Goal: Book appointment/travel/reservation

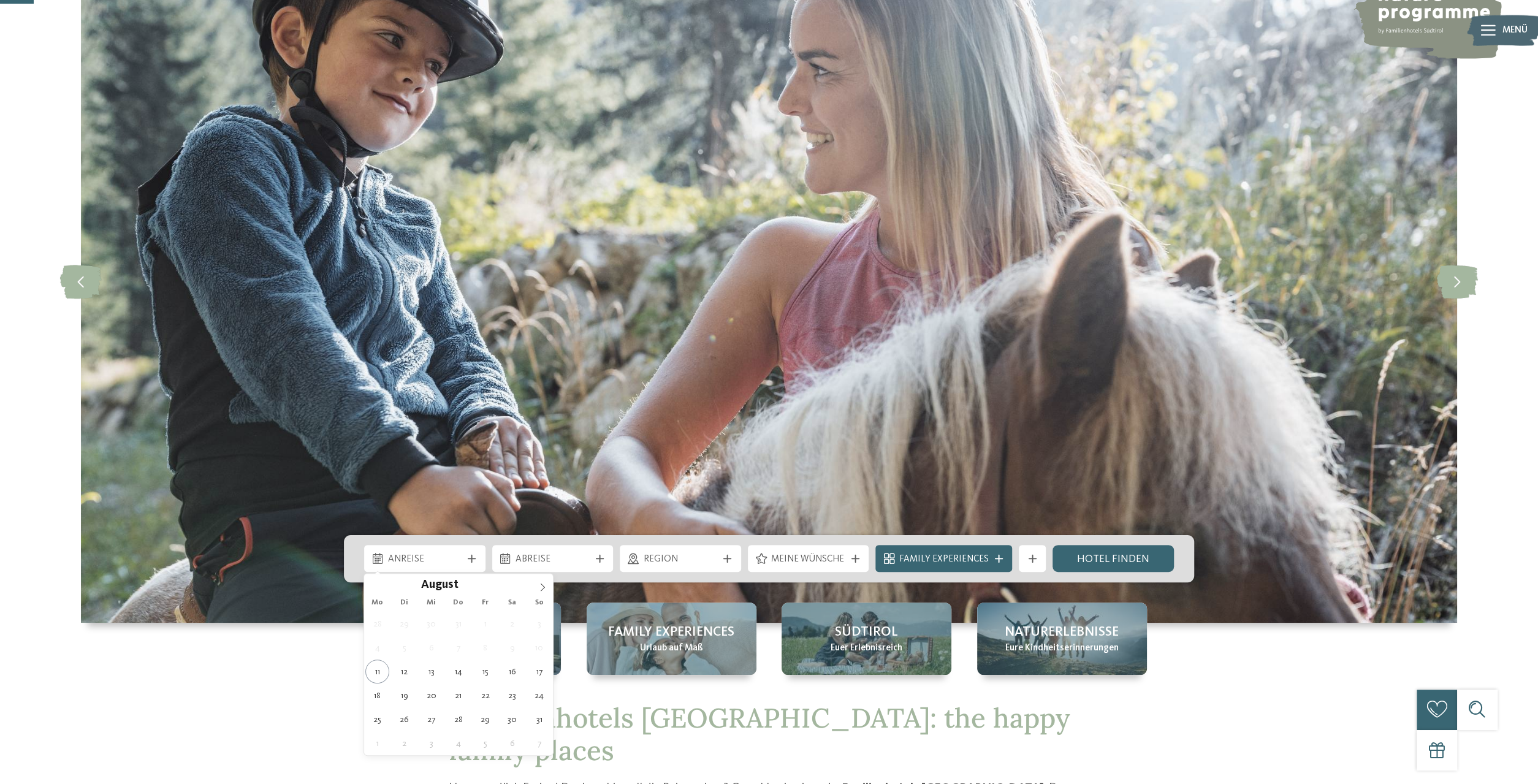
scroll to position [127, 0]
click at [540, 589] on icon at bounding box center [543, 587] width 8 height 8
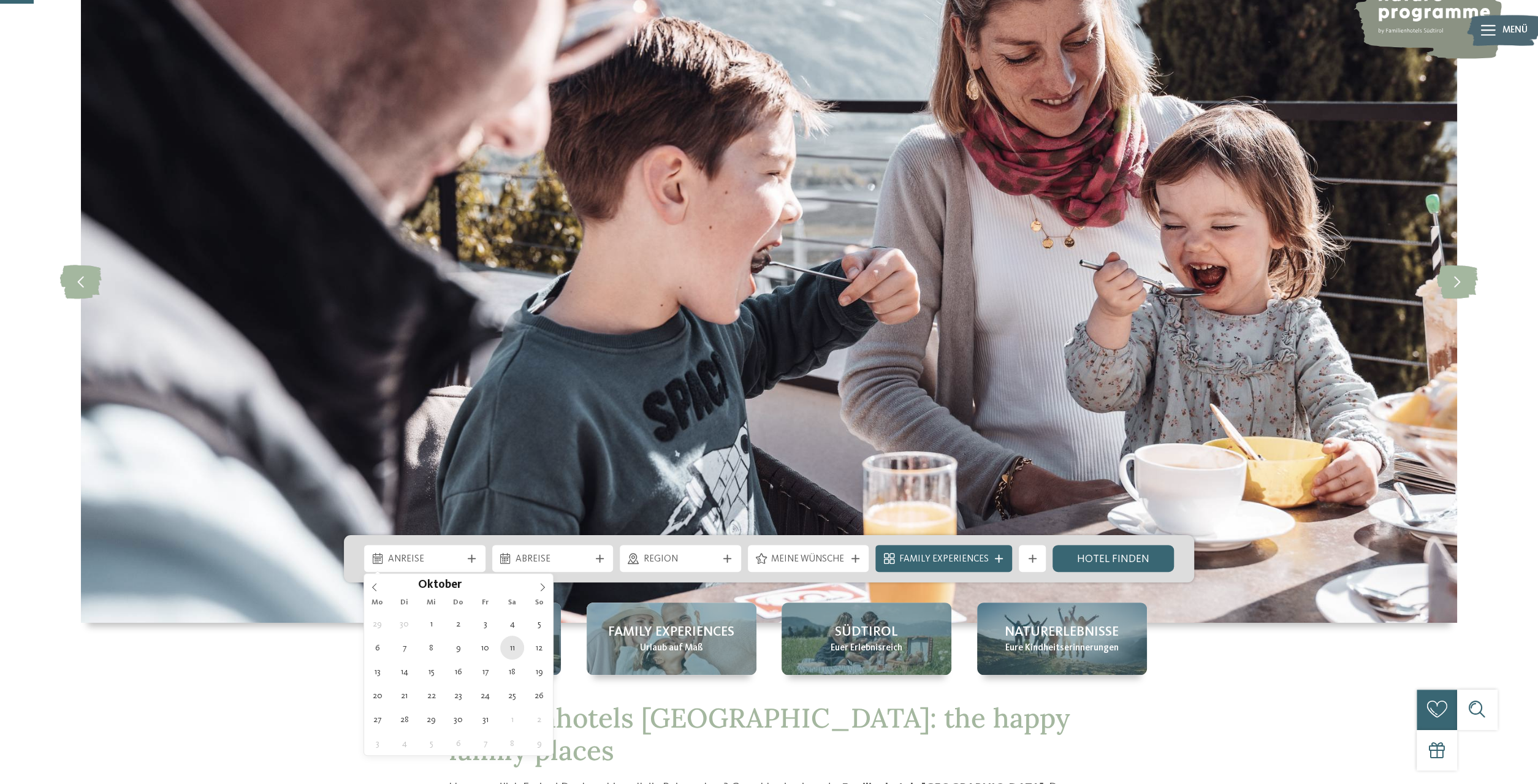
type div "11.10.2025"
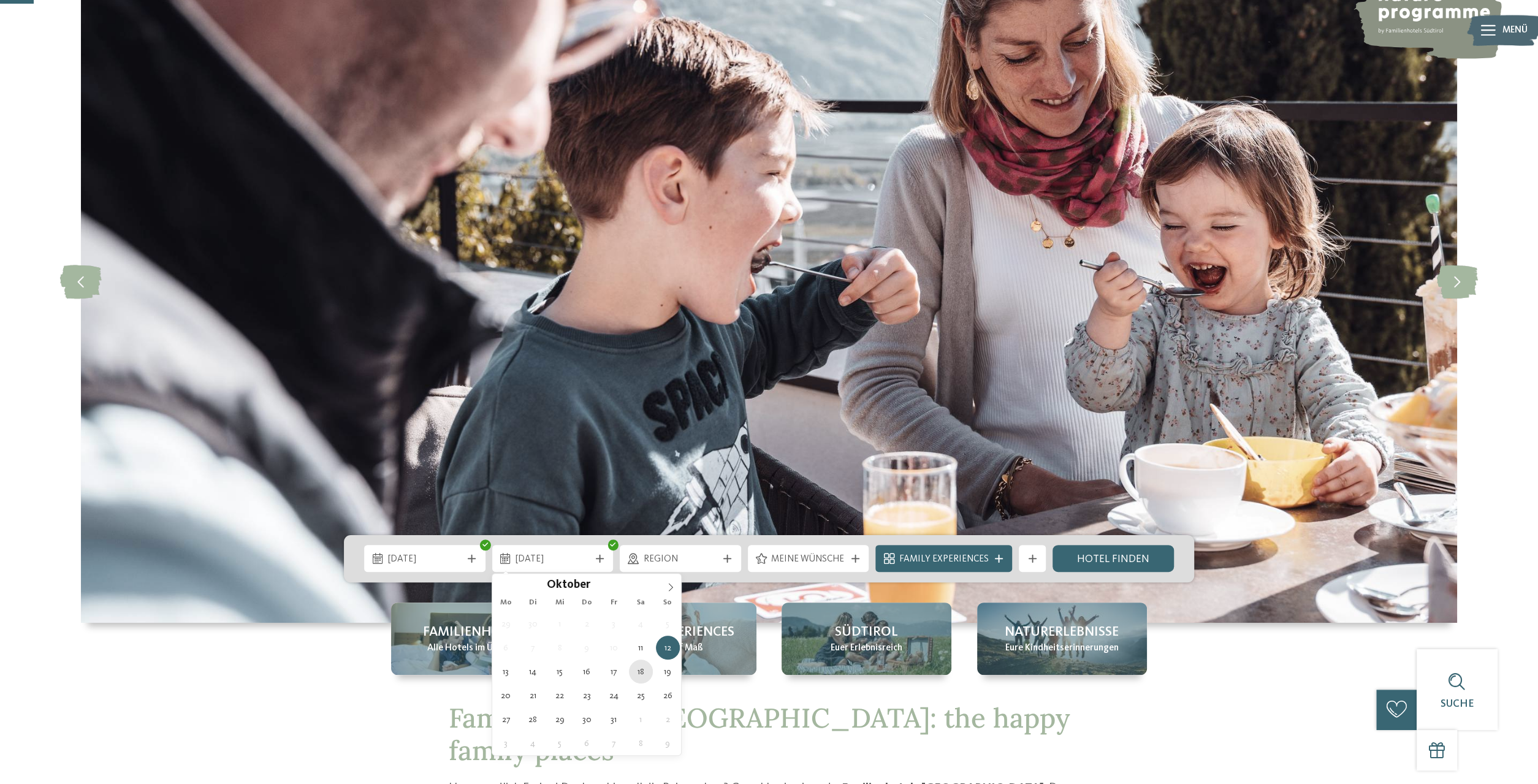
type div "18.10.2025"
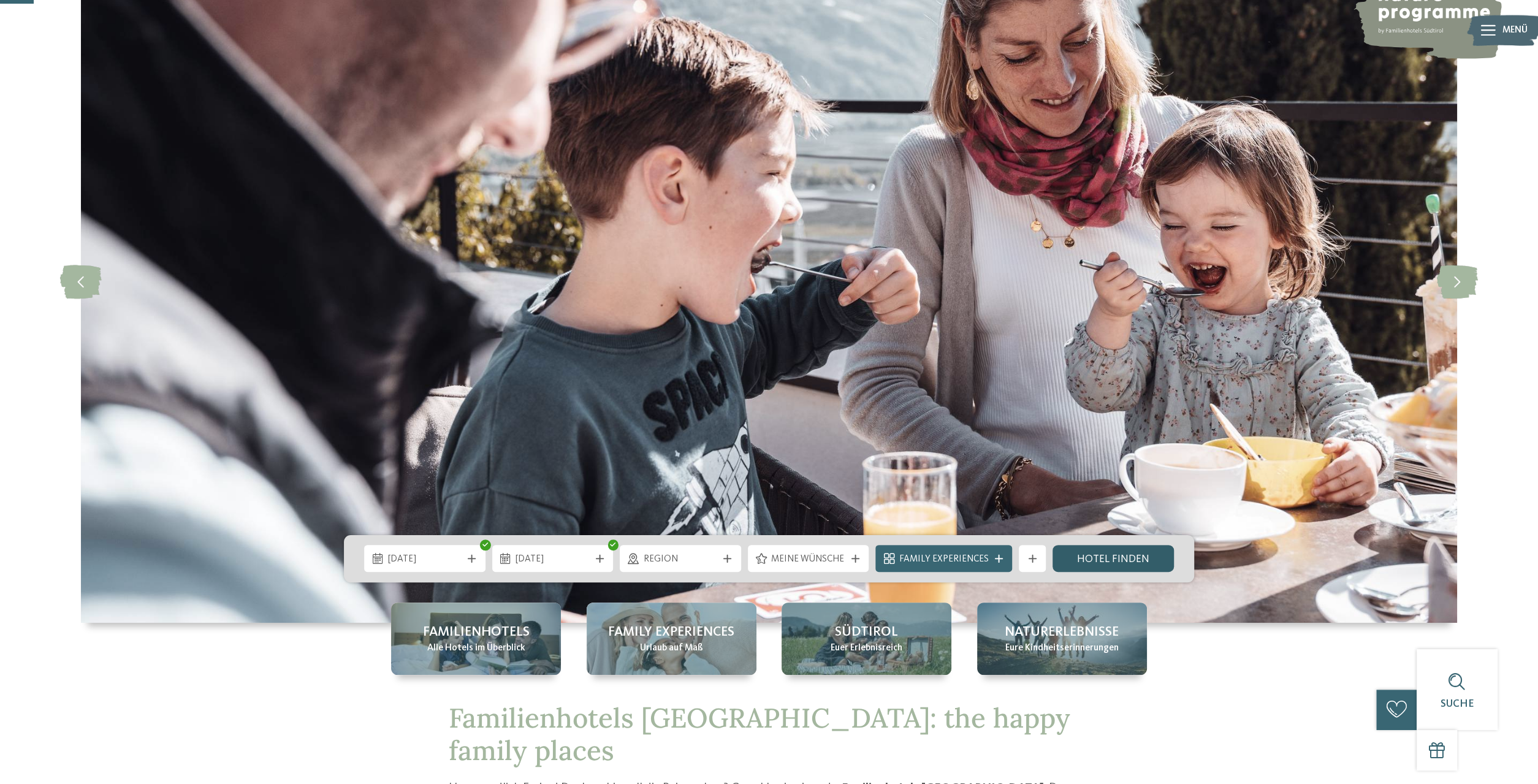
click at [1138, 559] on link "Hotel finden" at bounding box center [1113, 558] width 121 height 27
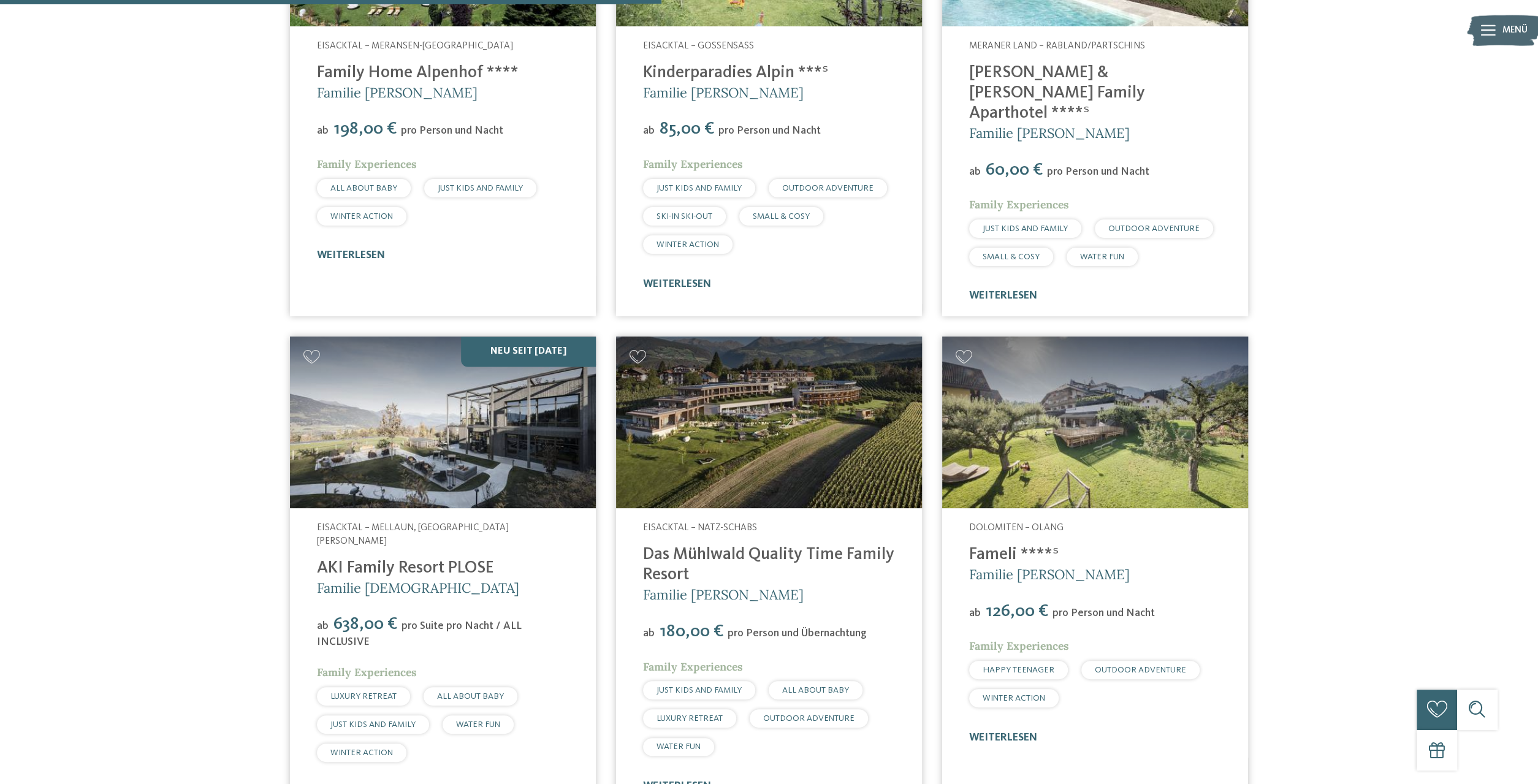
scroll to position [1660, 0]
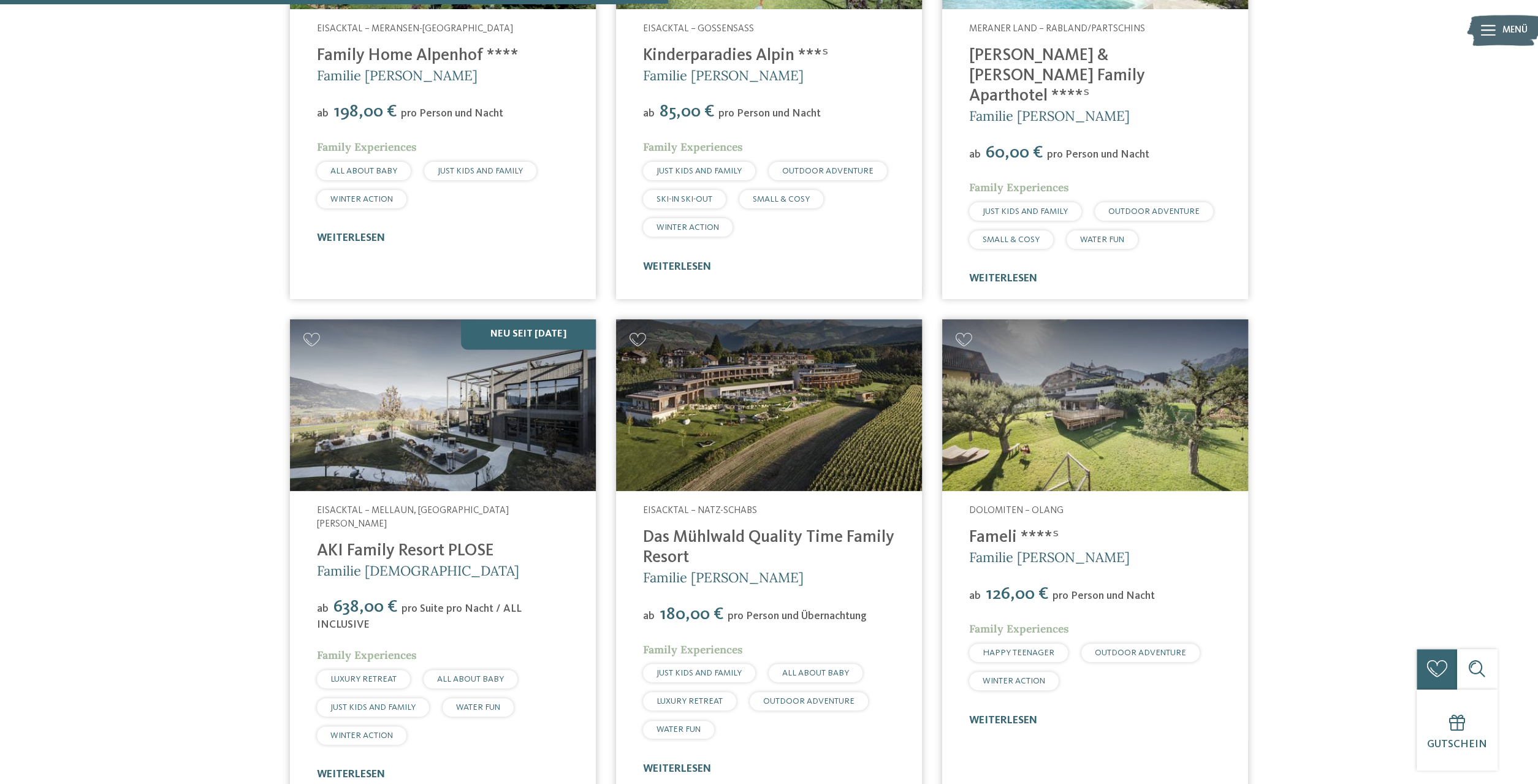
click at [771, 424] on img at bounding box center [769, 405] width 306 height 172
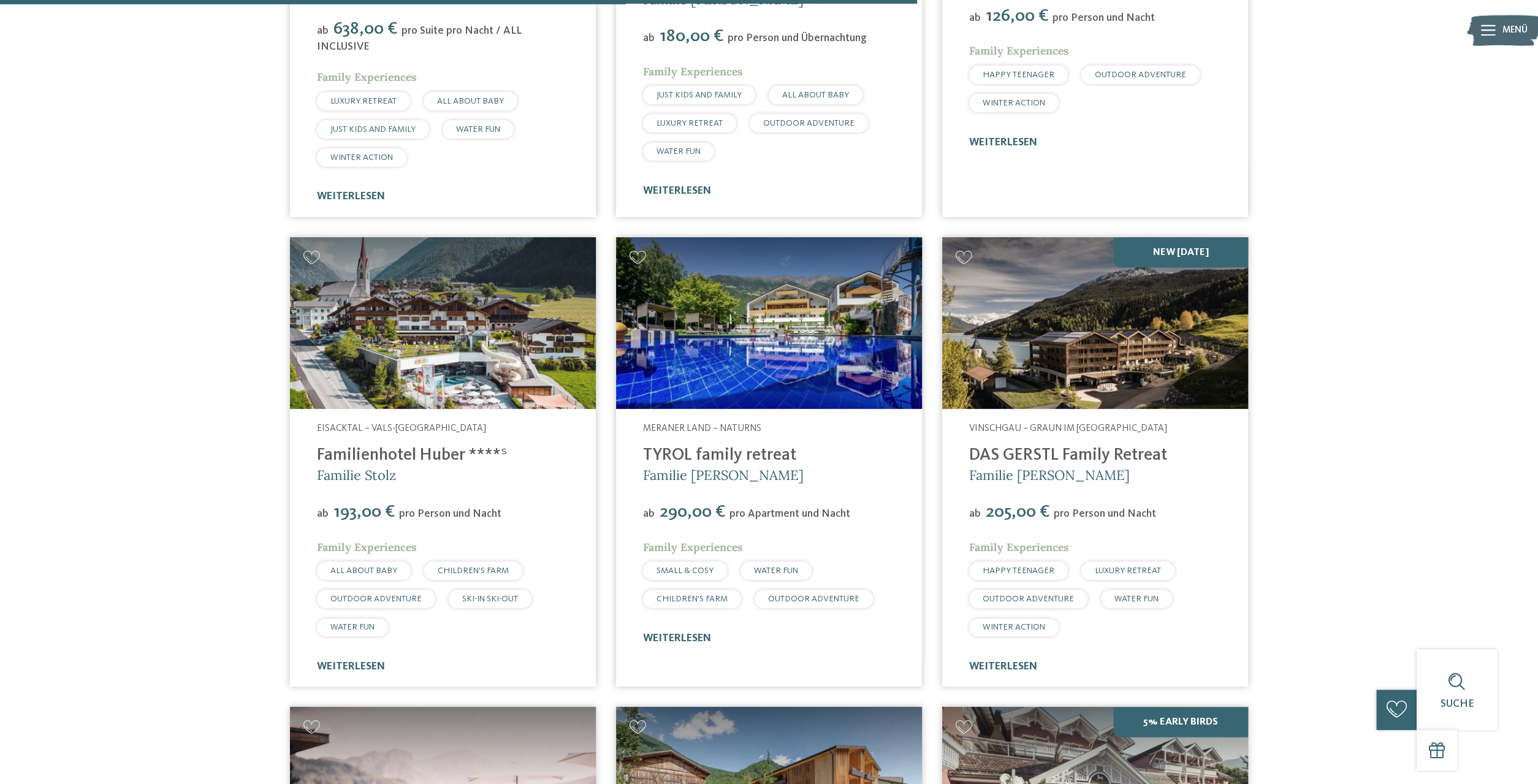
scroll to position [2298, 0]
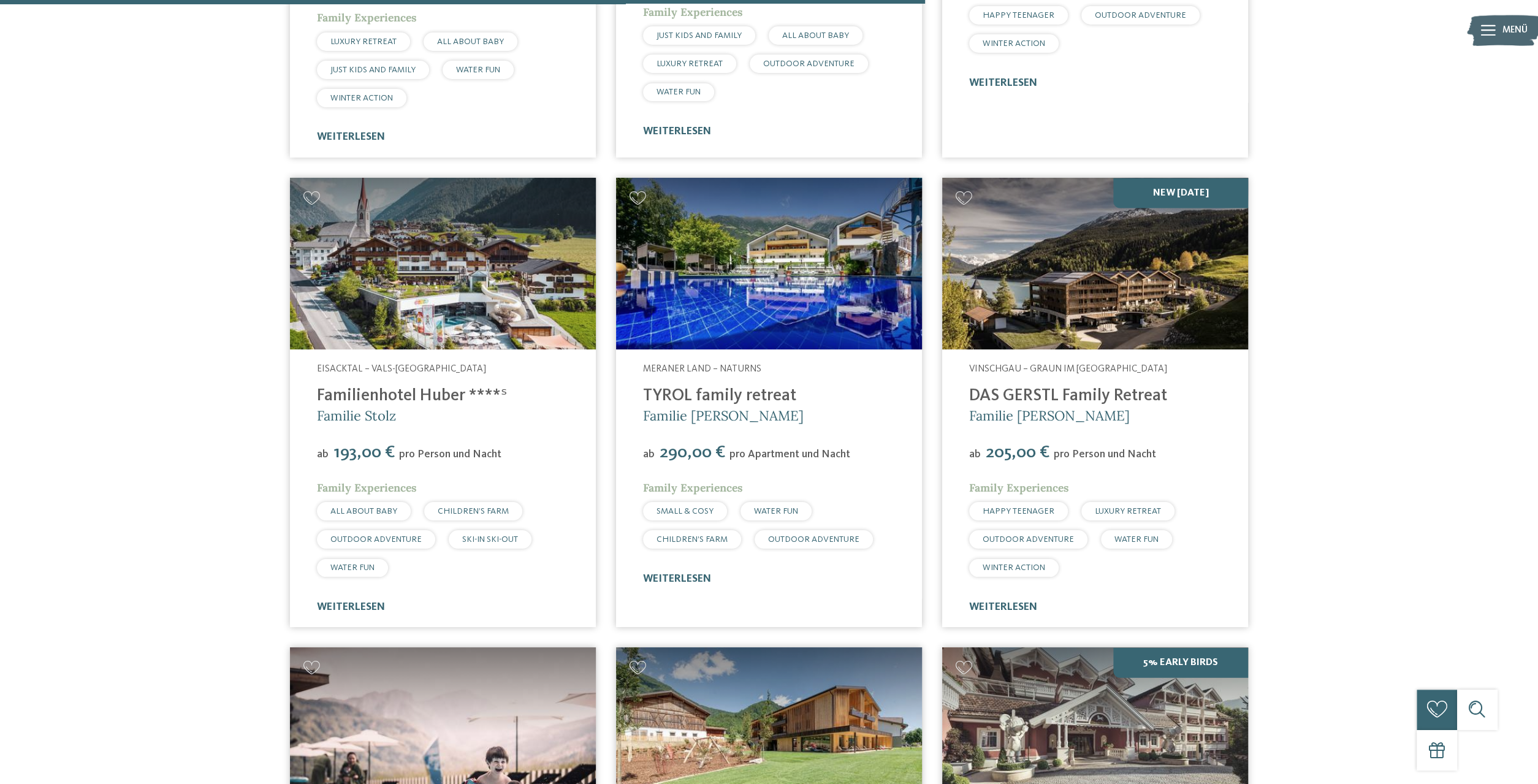
click at [1078, 259] on img at bounding box center [1095, 263] width 306 height 172
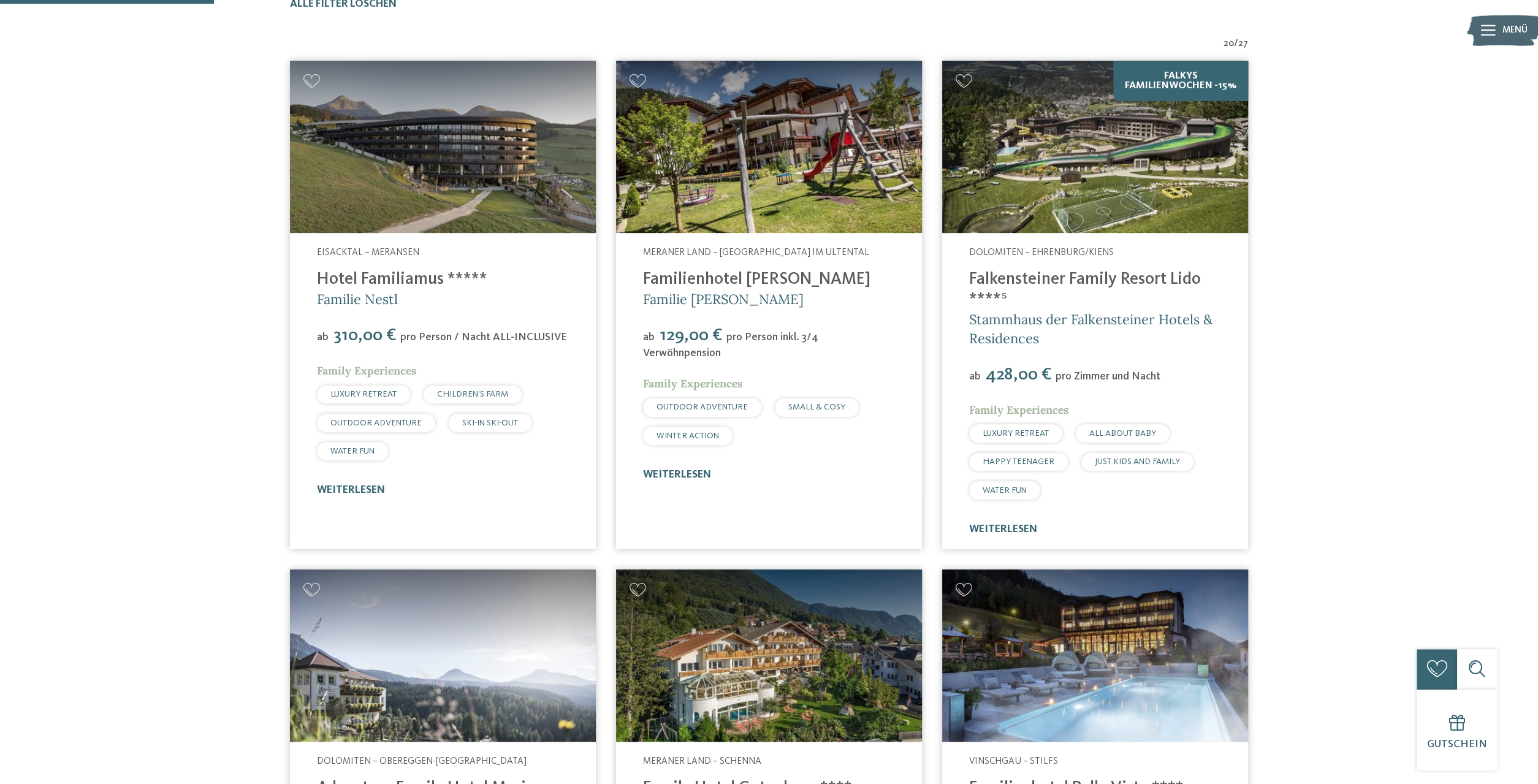
scroll to position [449, 0]
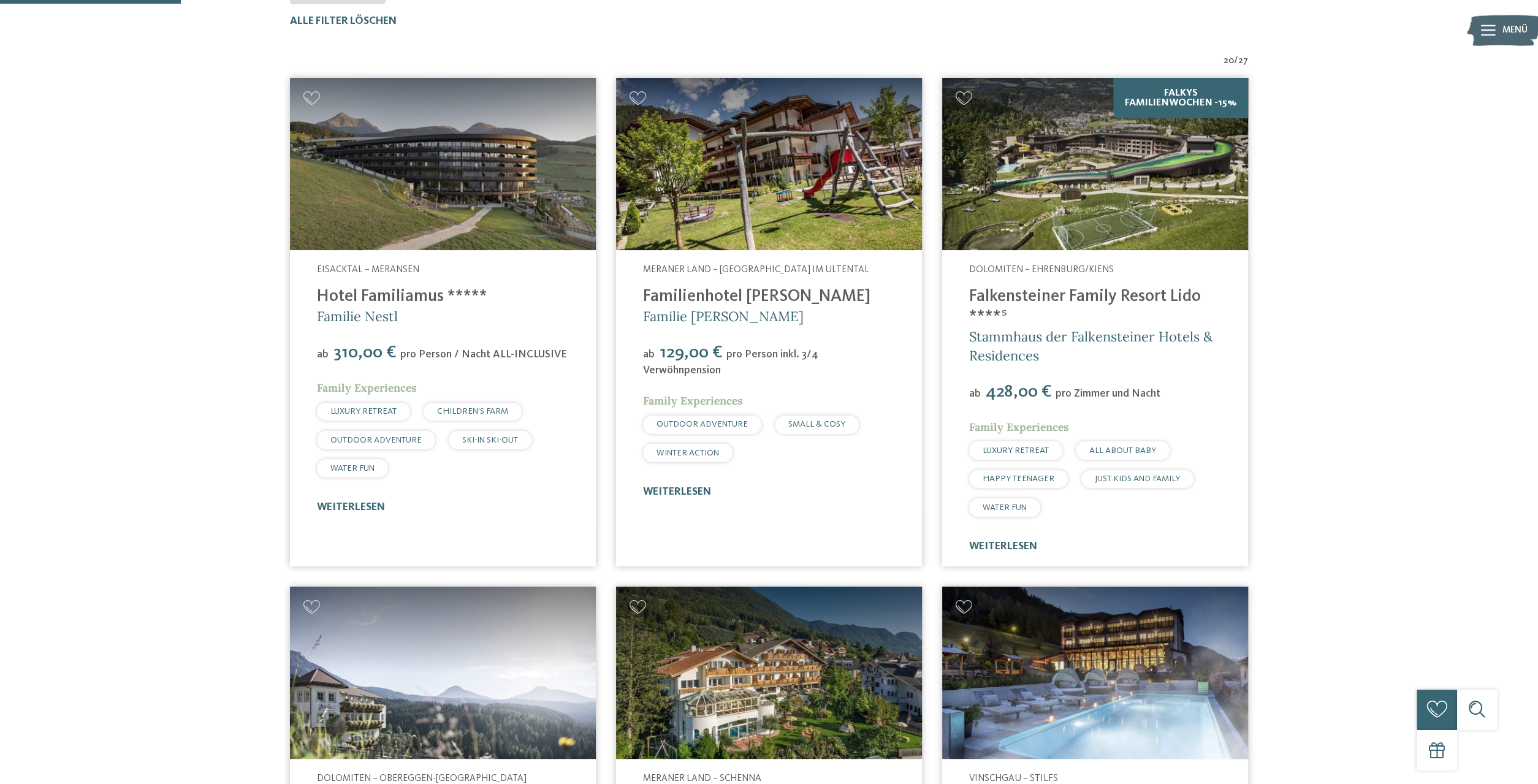
click at [1156, 291] on link "Falkensteiner Family Resort Lido ****ˢ" at bounding box center [1085, 306] width 232 height 37
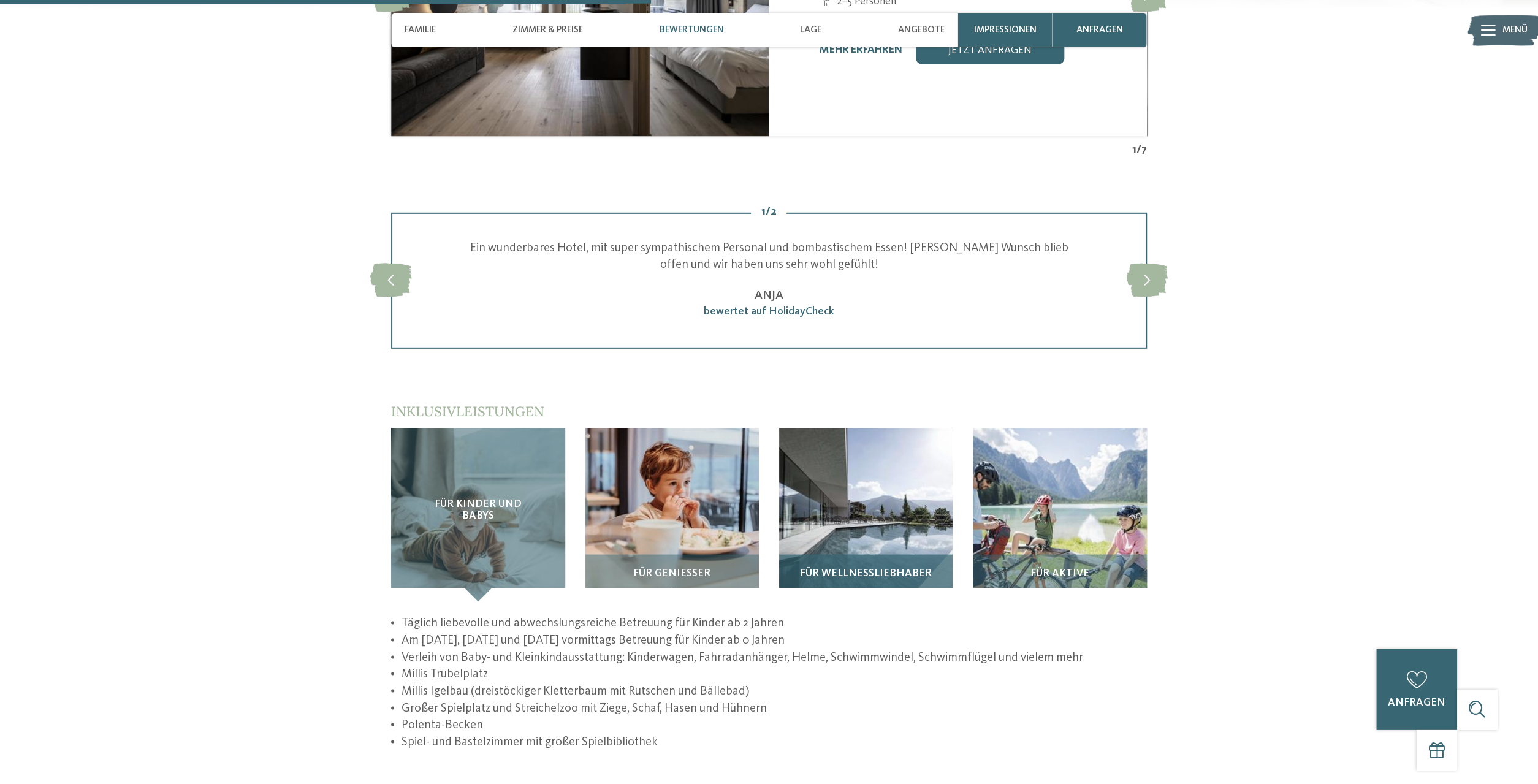
scroll to position [1849, 0]
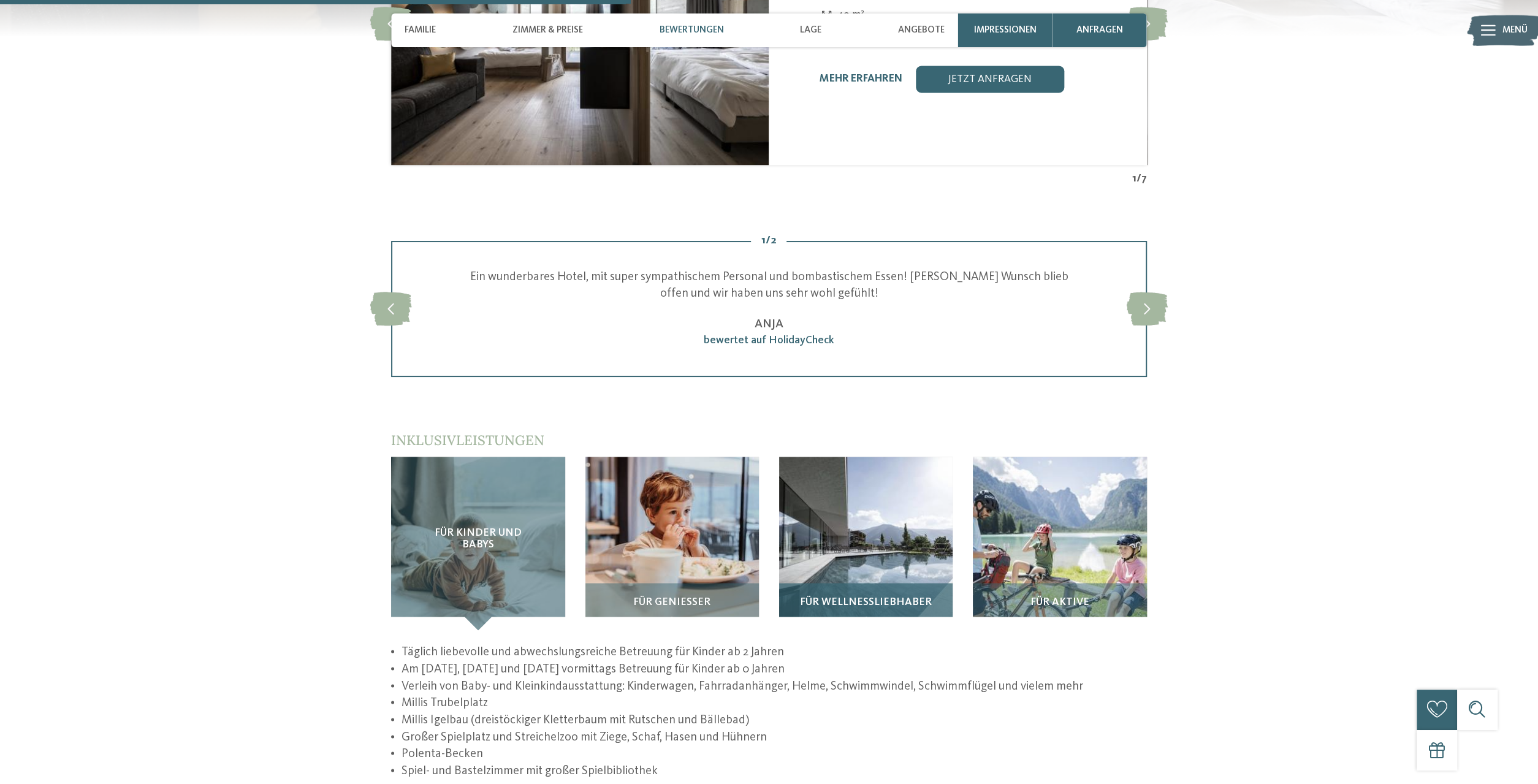
click at [830, 542] on img at bounding box center [866, 543] width 174 height 174
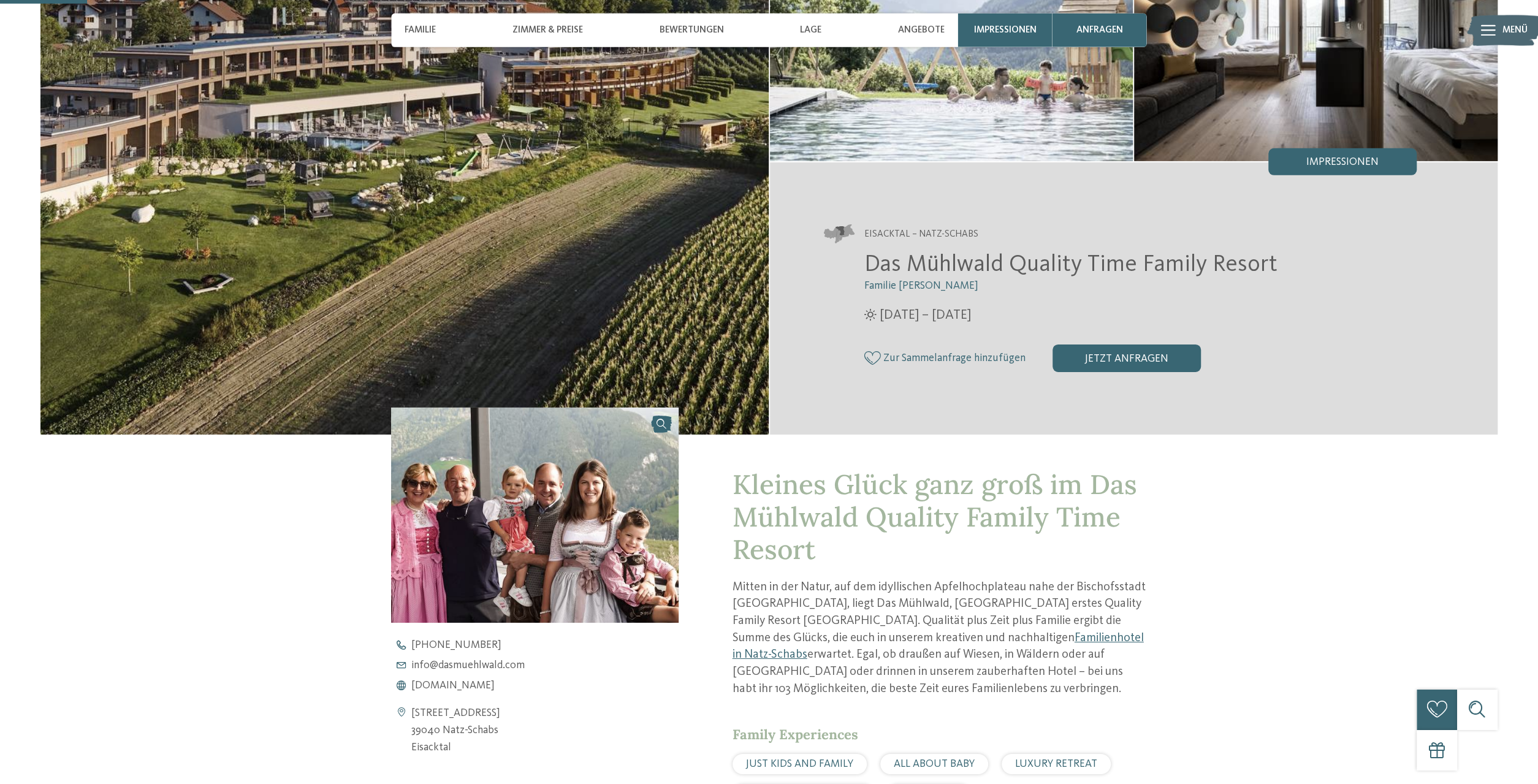
scroll to position [255, 0]
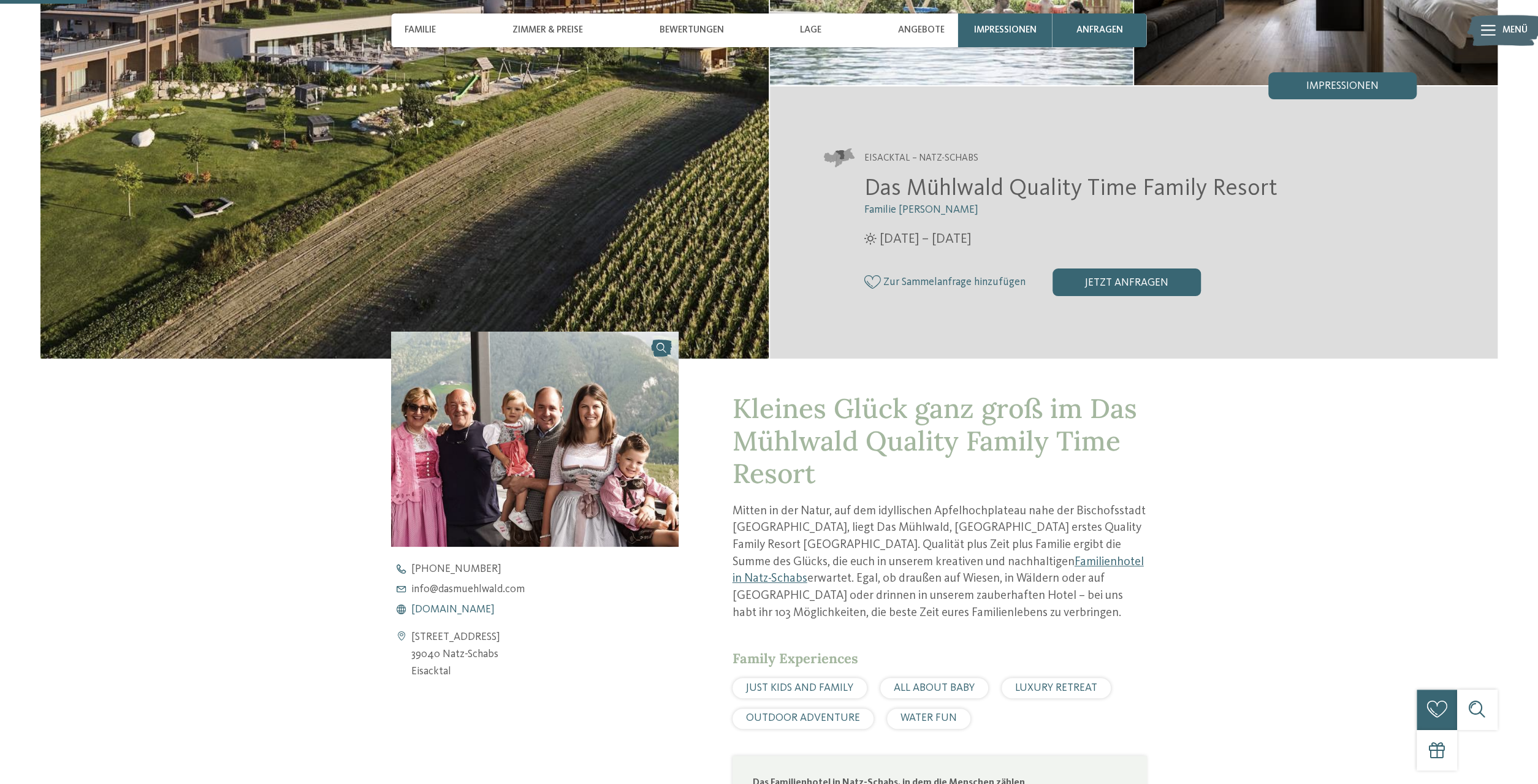
click at [470, 611] on span "www.dasmuehlwald.com" at bounding box center [453, 610] width 83 height 11
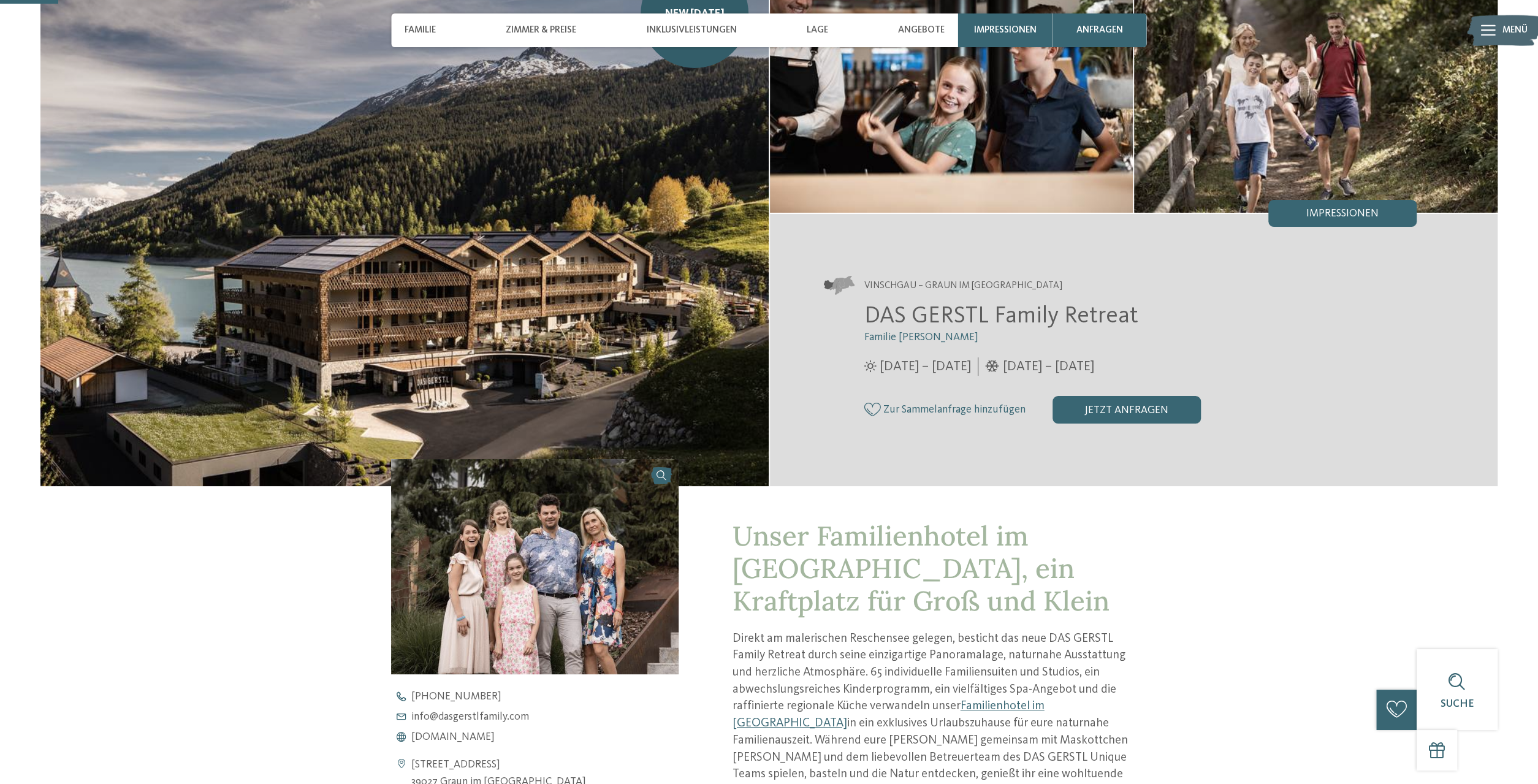
scroll to position [255, 0]
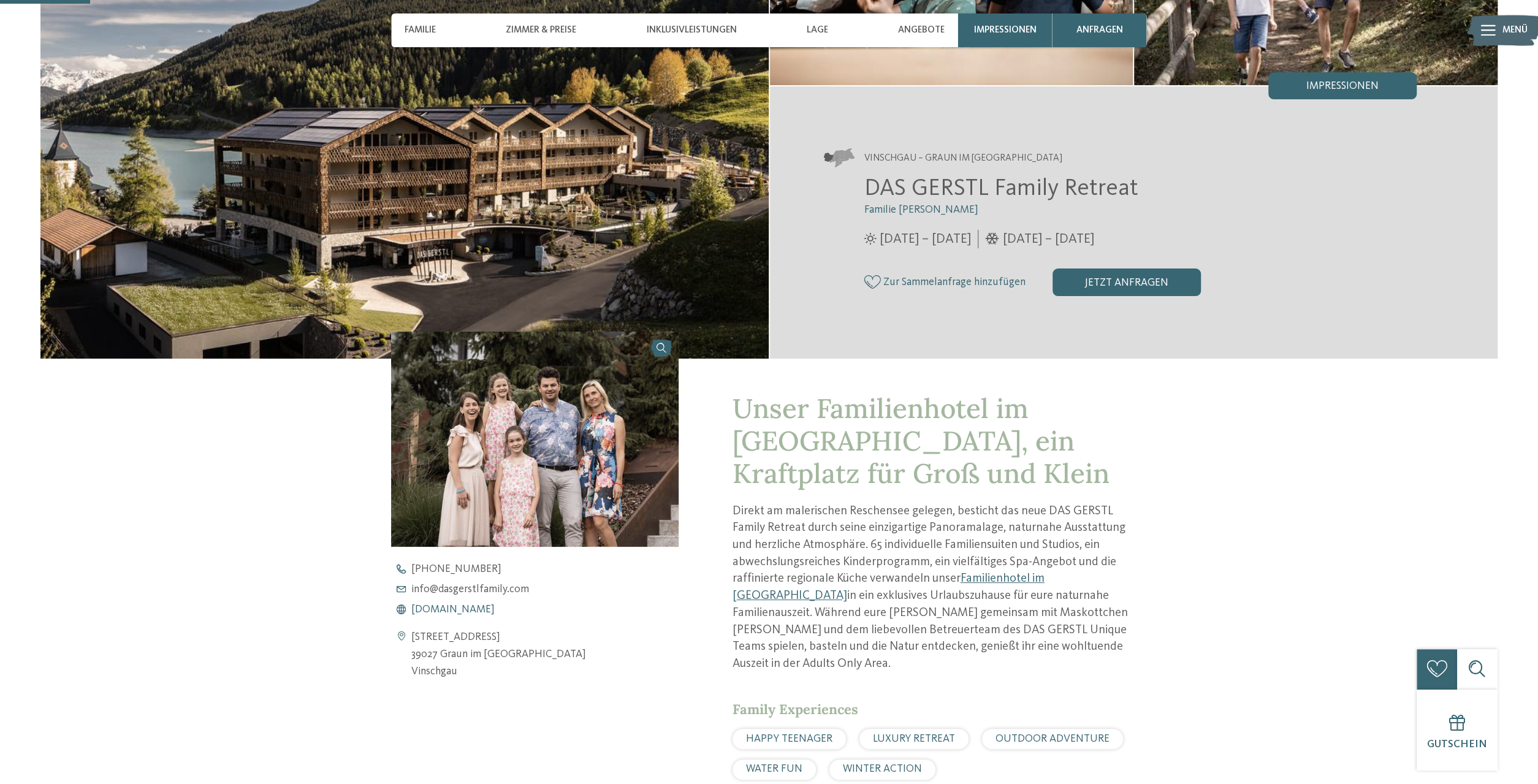
click at [495, 612] on span "www.dasgerstlfamily.com" at bounding box center [453, 610] width 83 height 11
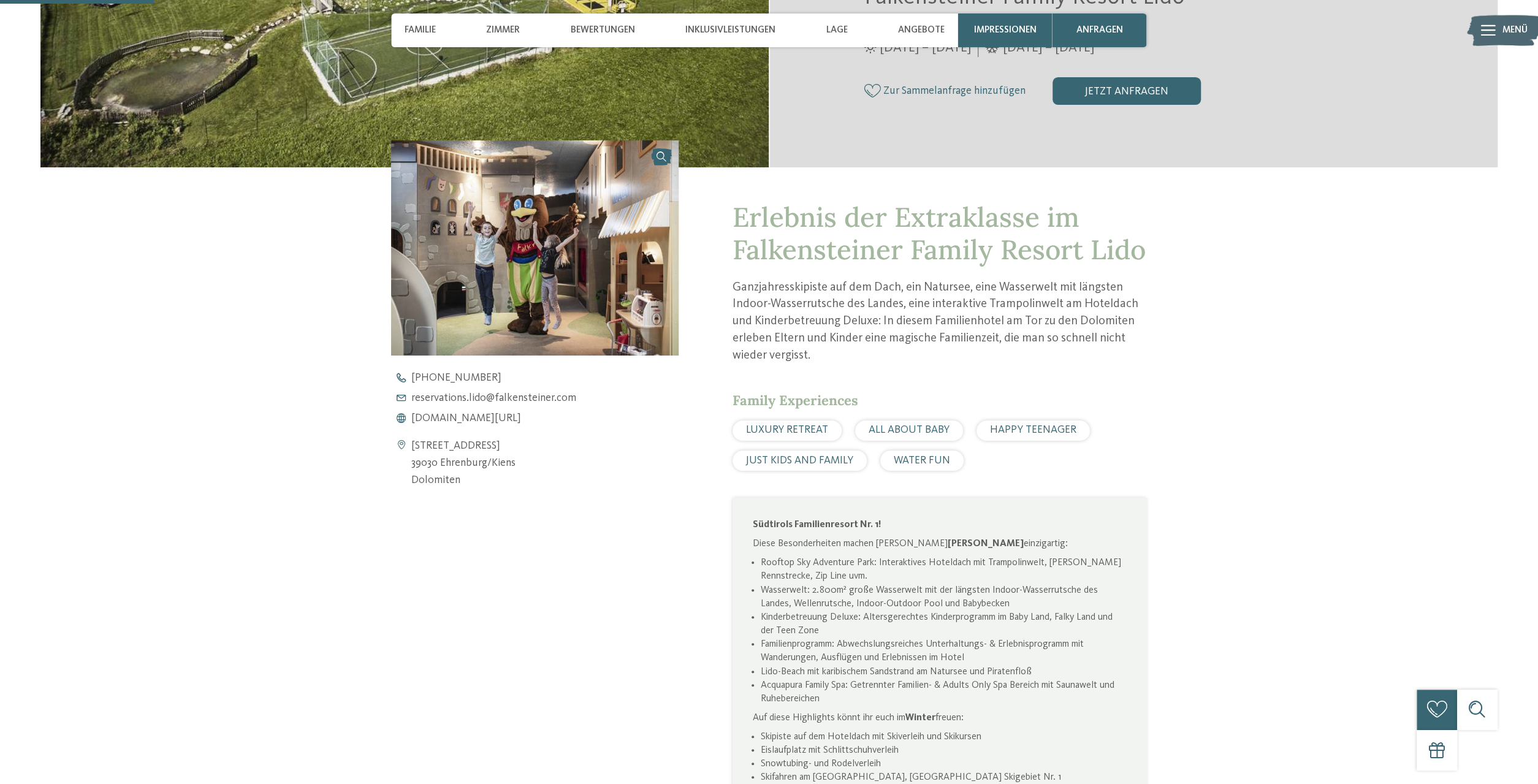
scroll to position [446, 0]
click at [505, 417] on span "[DOMAIN_NAME][URL]" at bounding box center [466, 418] width 110 height 11
